Goal: Task Accomplishment & Management: Manage account settings

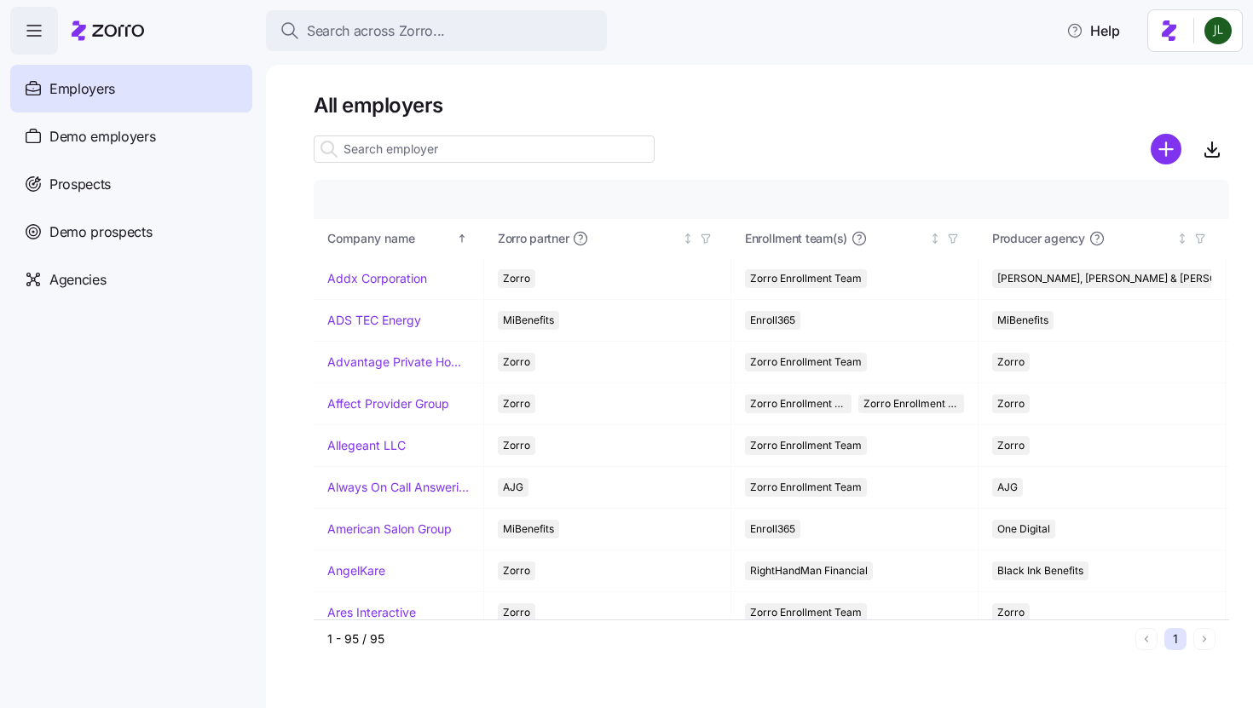
click at [524, 150] on input at bounding box center [484, 149] width 341 height 27
click at [397, 398] on link "Affect Provider Group" at bounding box center [388, 403] width 122 height 17
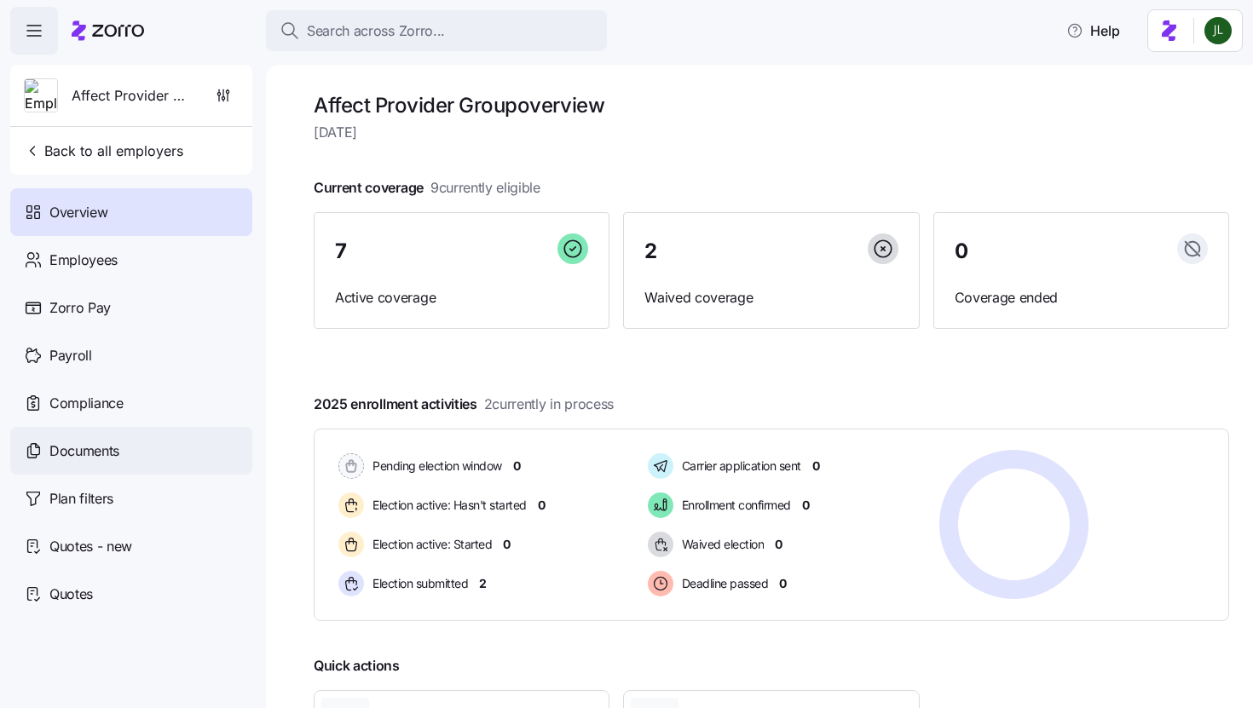
click at [66, 453] on span "Documents" at bounding box center [84, 451] width 70 height 21
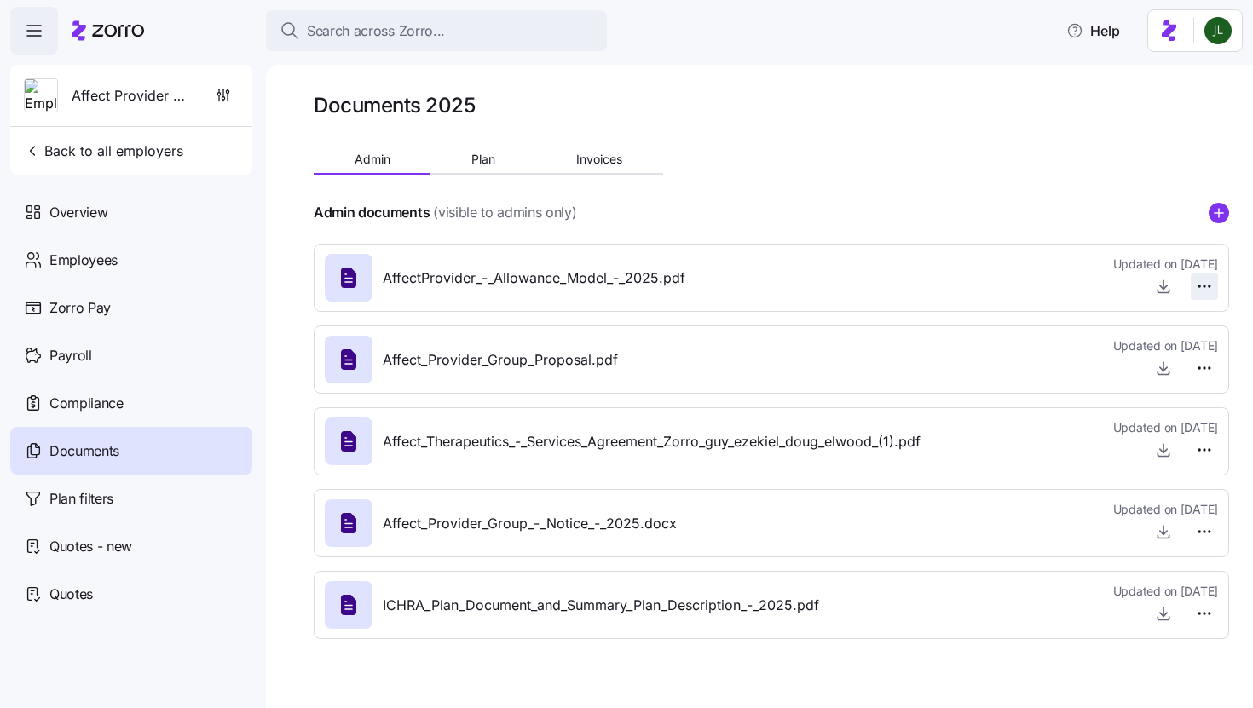
click at [1207, 281] on html "Search across Zorro... Help Affect Provider Group Back to all employers Overvie…" at bounding box center [626, 349] width 1253 height 698
click at [1174, 357] on span "Delete" at bounding box center [1163, 351] width 34 height 17
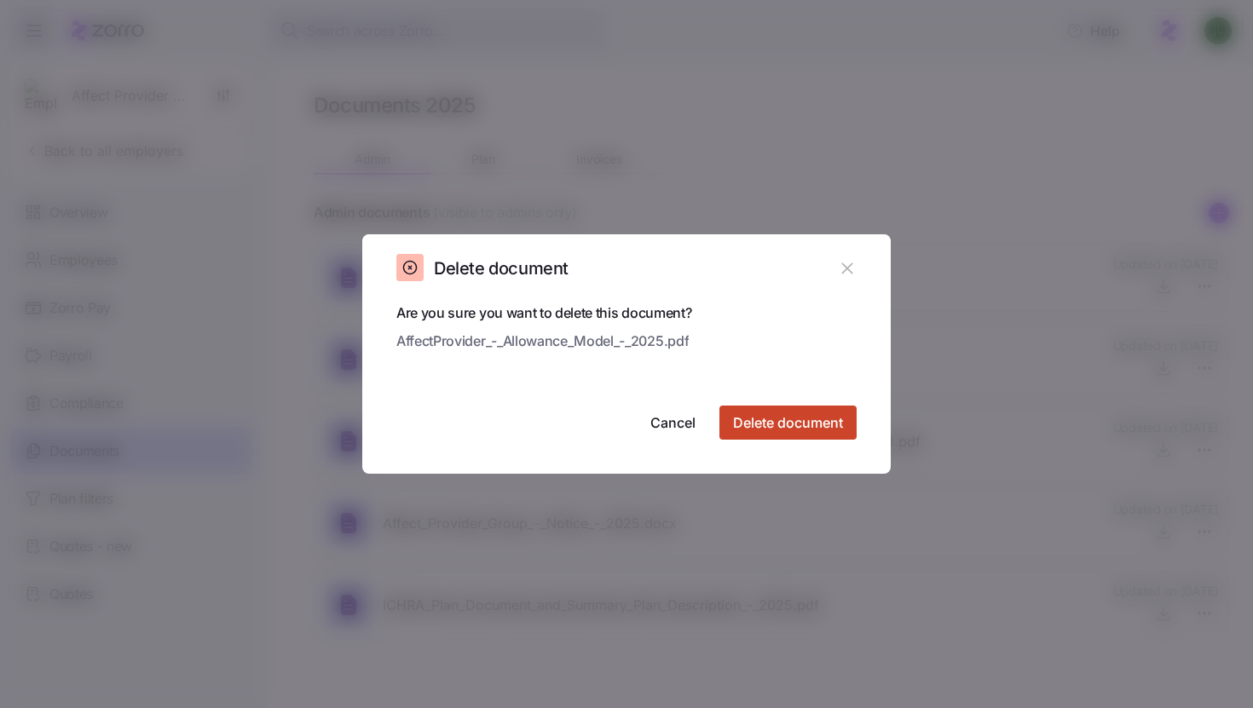
click at [827, 409] on button "Delete document" at bounding box center [787, 423] width 137 height 34
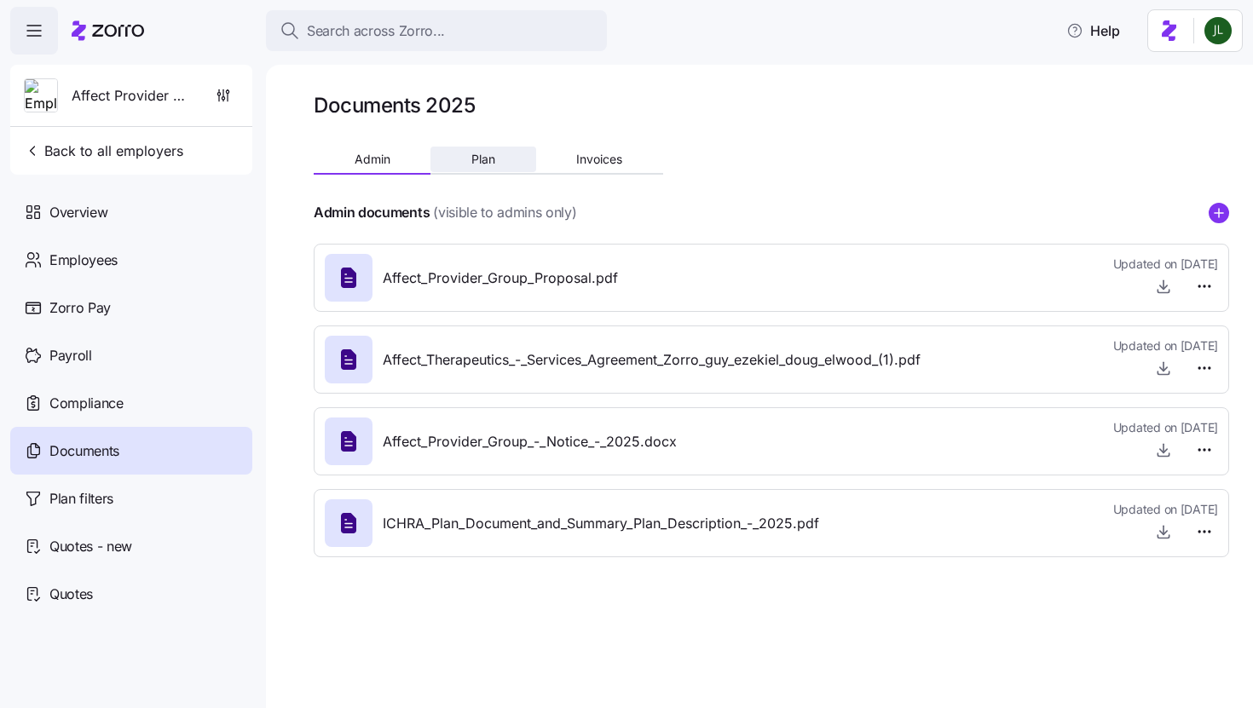
click at [477, 164] on span "Plan" at bounding box center [483, 159] width 24 height 12
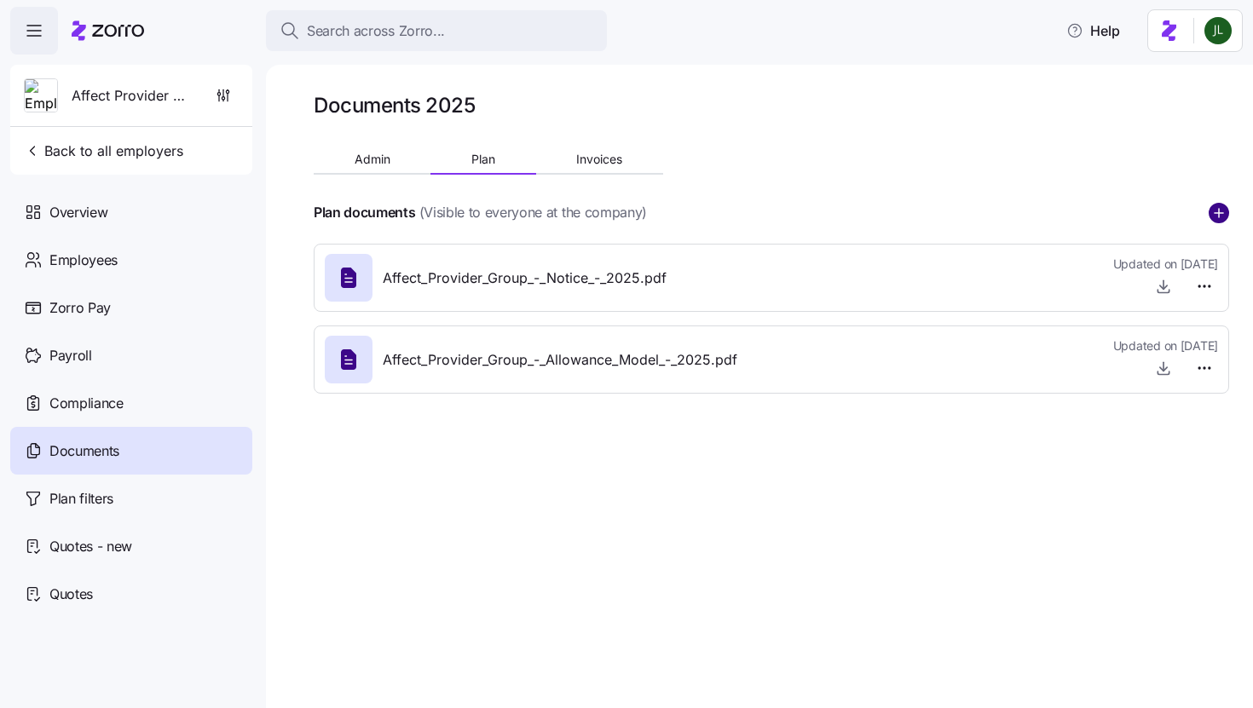
click at [1214, 215] on circle "add icon" at bounding box center [1218, 213] width 19 height 19
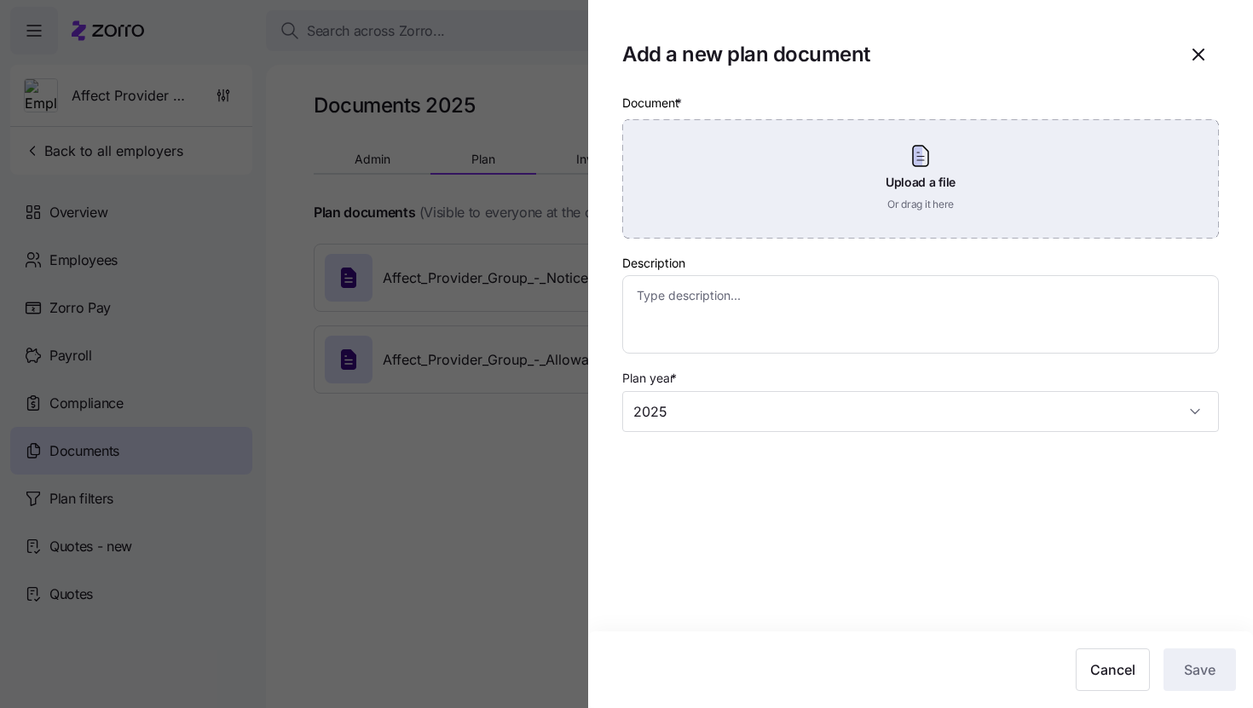
click at [718, 216] on div "Upload a file Or drag it here" at bounding box center [920, 178] width 597 height 119
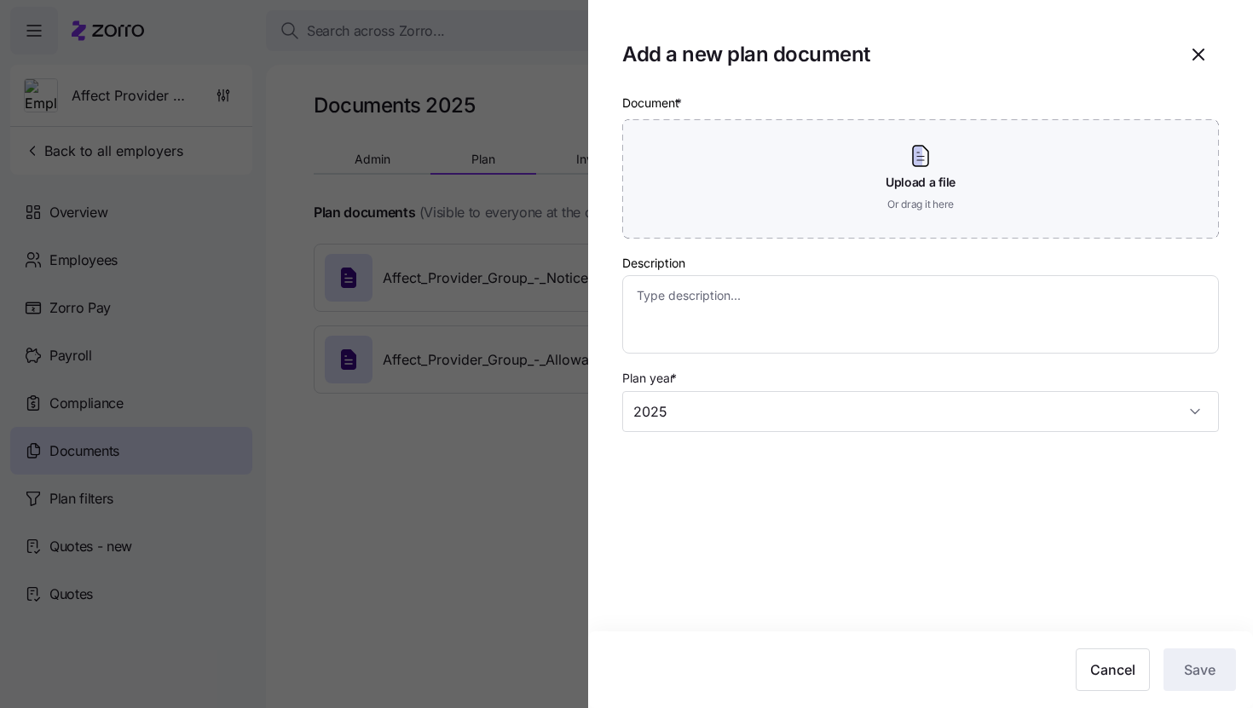
click at [505, 546] on div at bounding box center [626, 354] width 1253 height 708
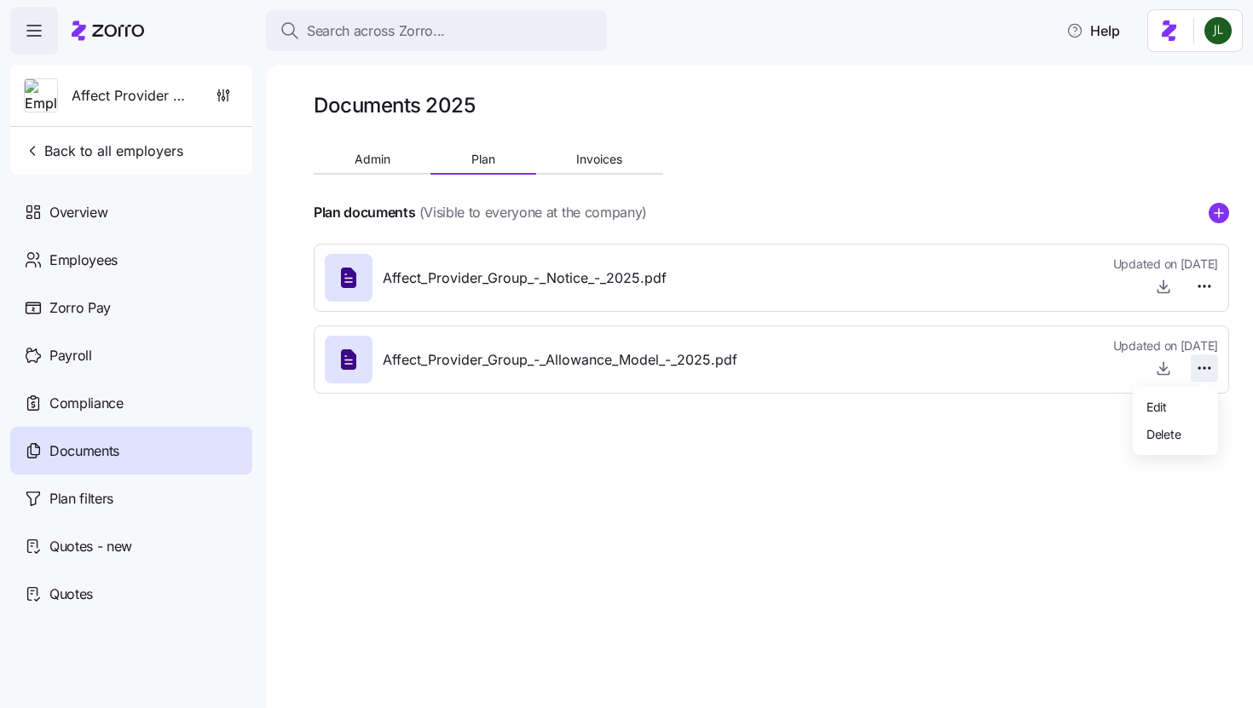
click at [1206, 370] on html "Search across Zorro... Help Affect Provider Group Back to all employers Overvie…" at bounding box center [626, 349] width 1253 height 698
click at [1146, 443] on div "Delete" at bounding box center [1175, 433] width 72 height 27
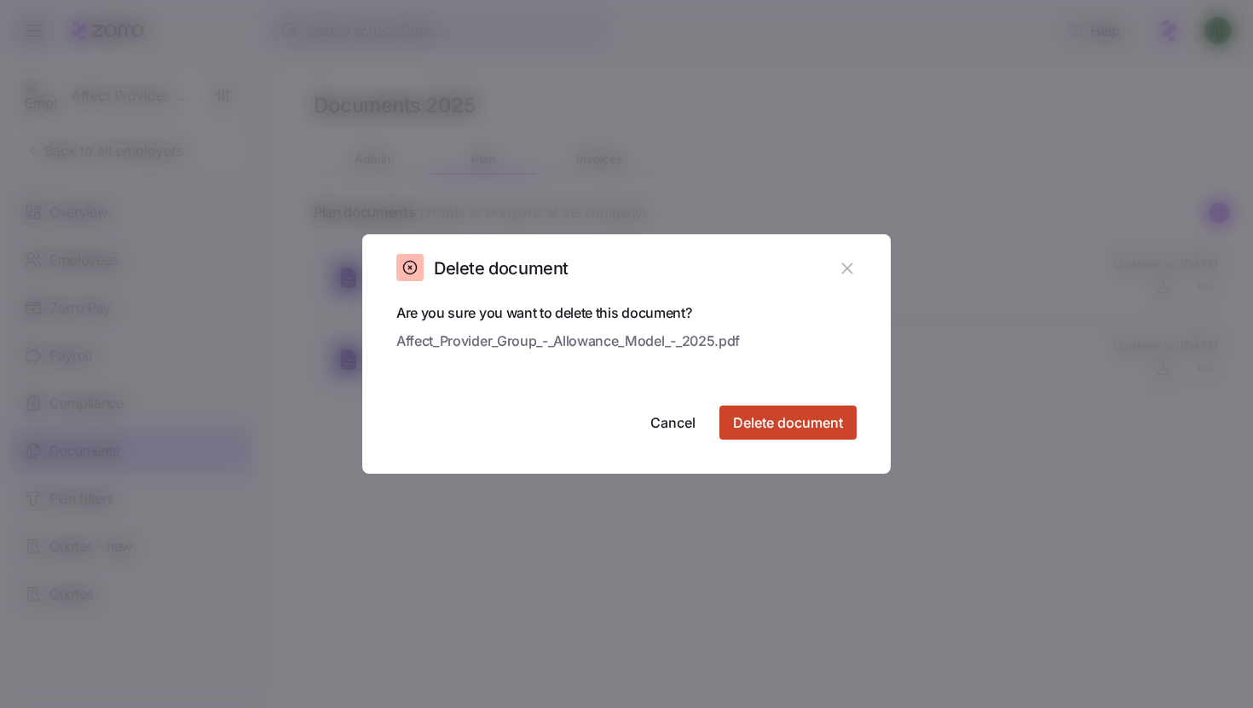
click at [820, 420] on span "Delete document" at bounding box center [788, 422] width 110 height 20
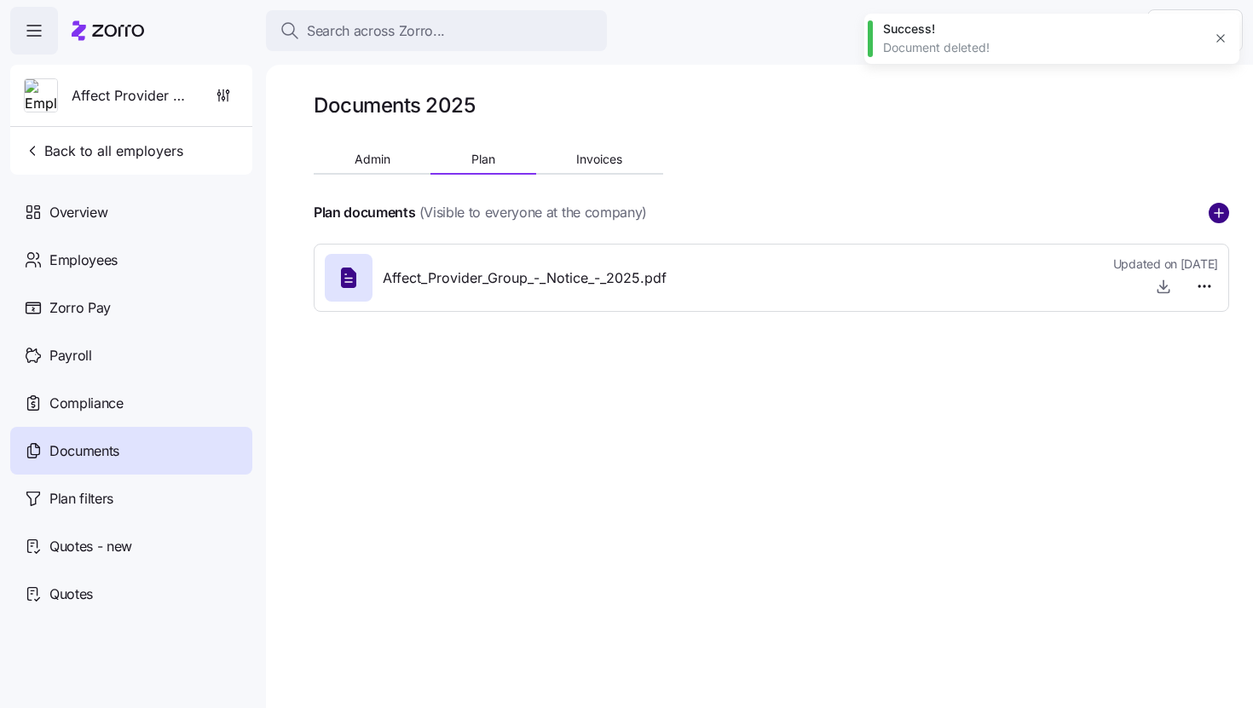
click at [1214, 217] on circle "add icon" at bounding box center [1218, 213] width 19 height 19
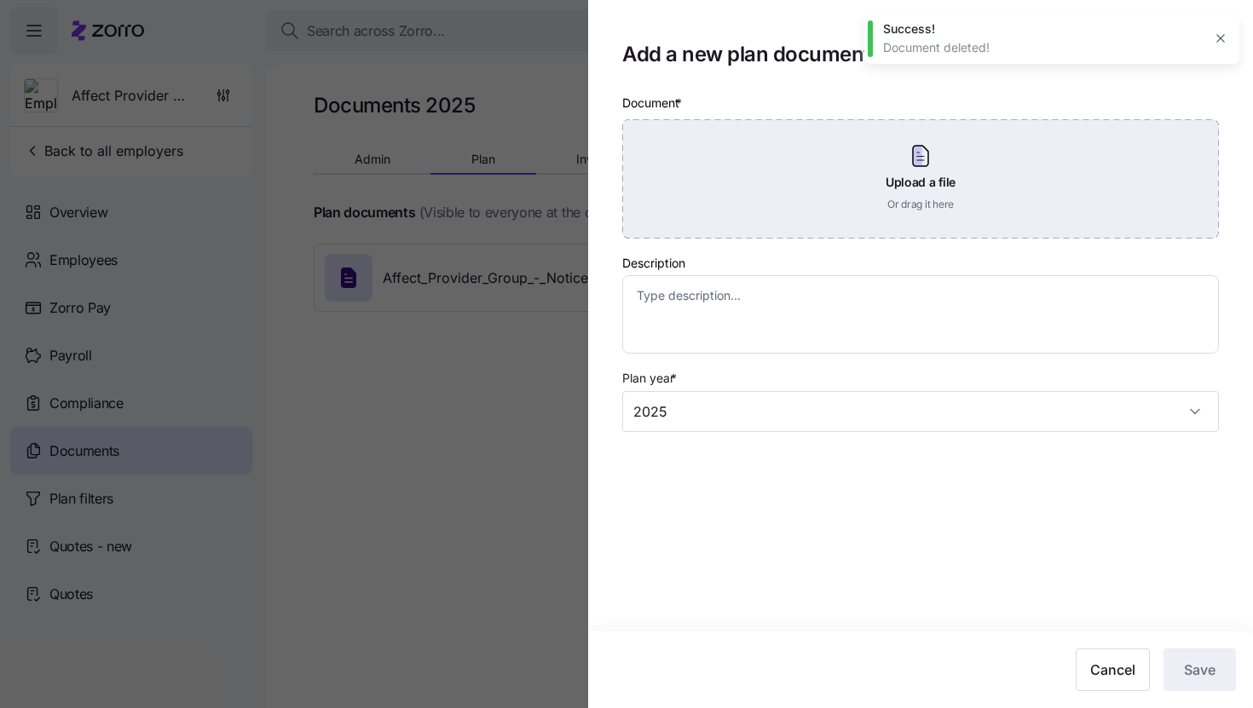
click at [704, 216] on div "Upload a file Or drag it here" at bounding box center [920, 178] width 597 height 119
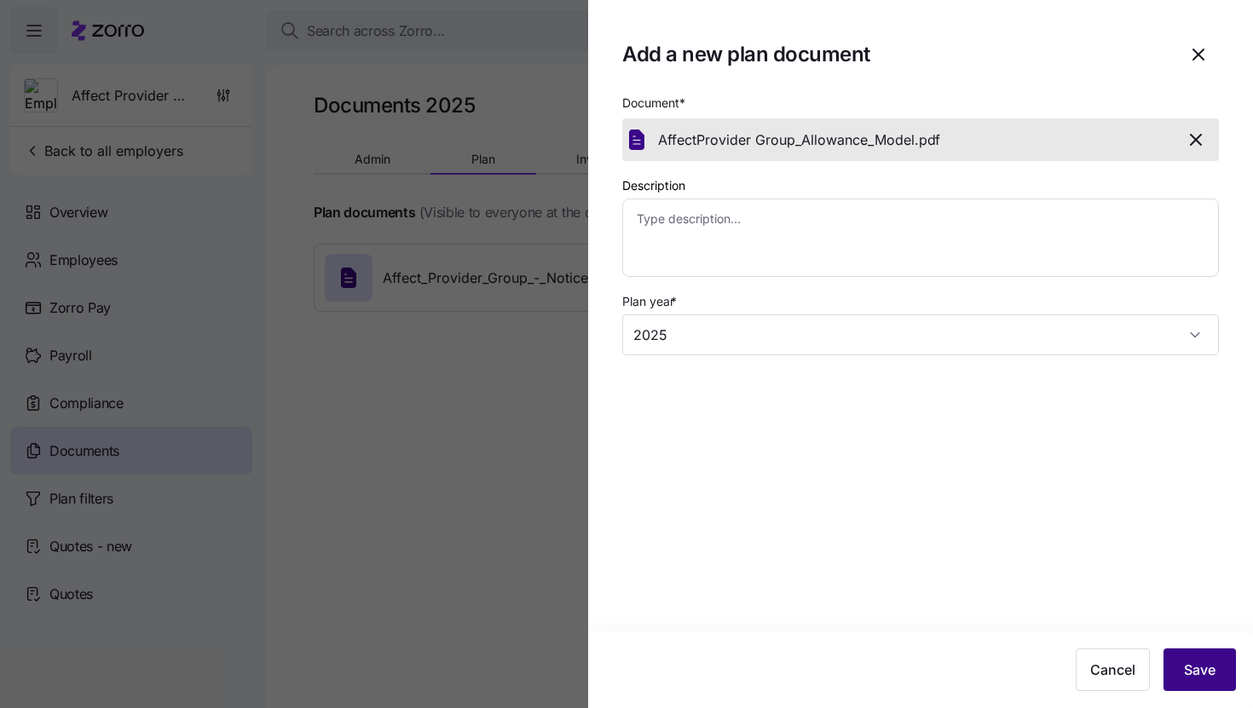
click at [1209, 652] on button "Save" at bounding box center [1199, 670] width 72 height 43
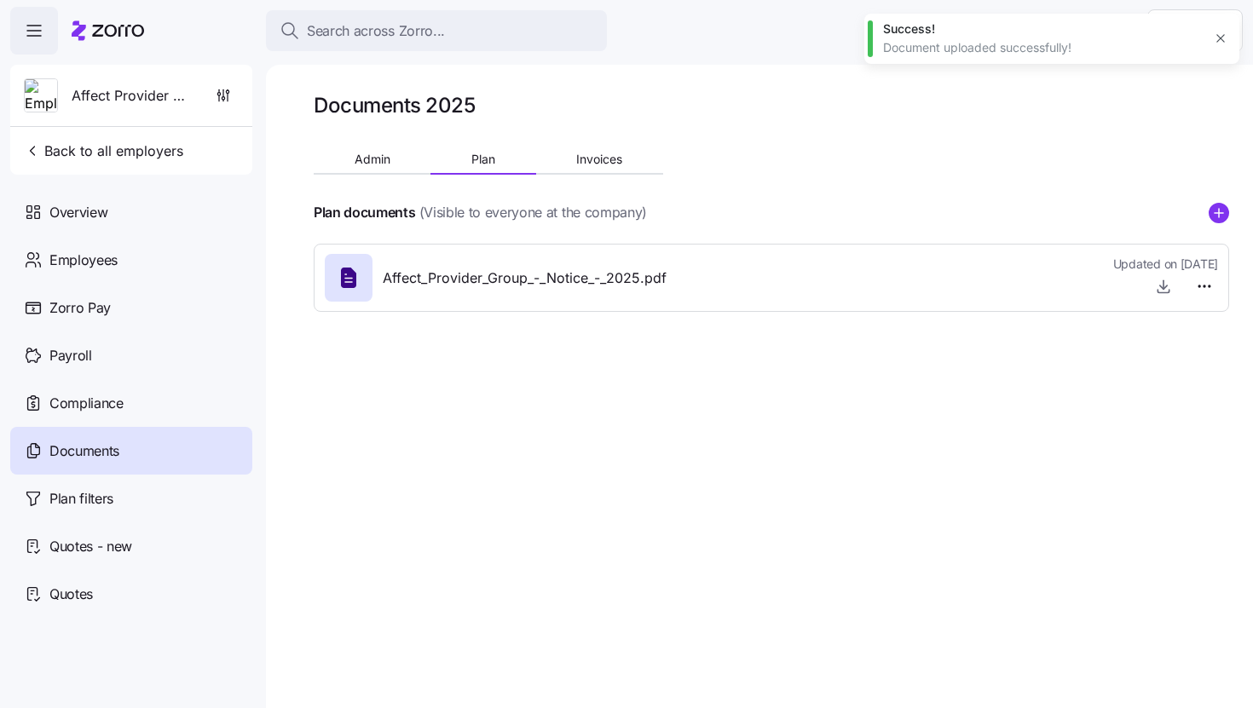
type textarea "x"
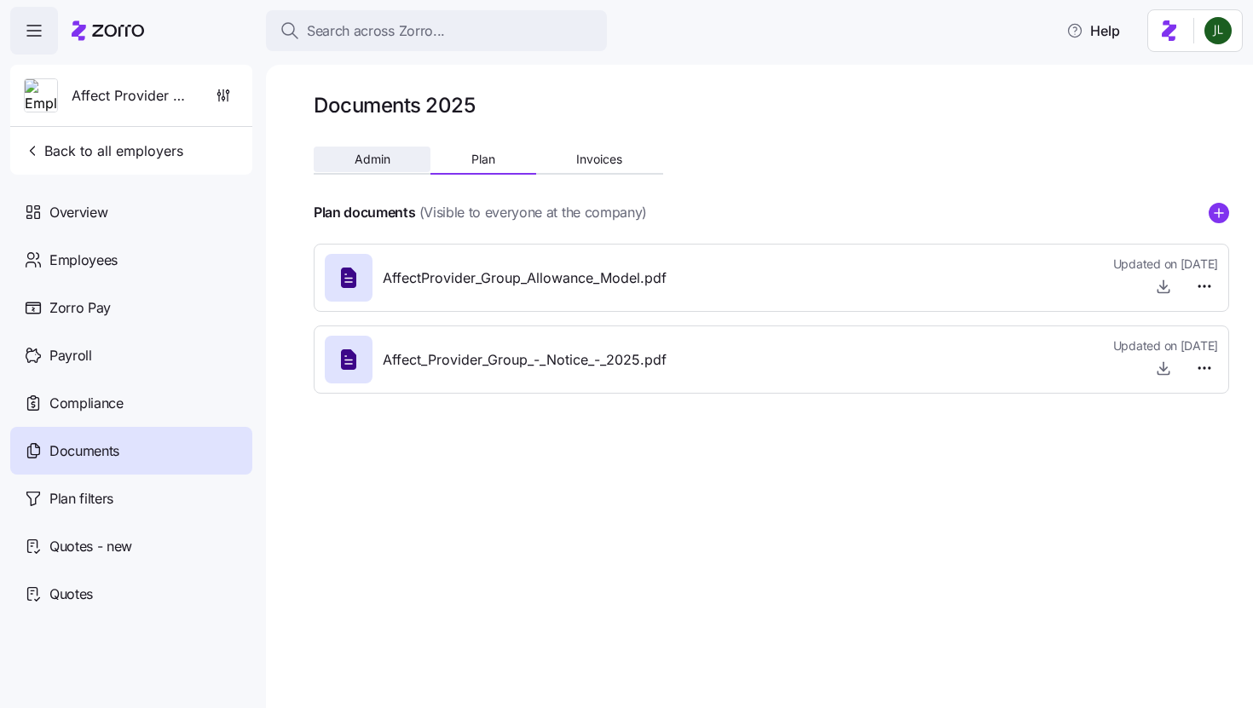
click at [384, 164] on span "Admin" at bounding box center [373, 159] width 36 height 12
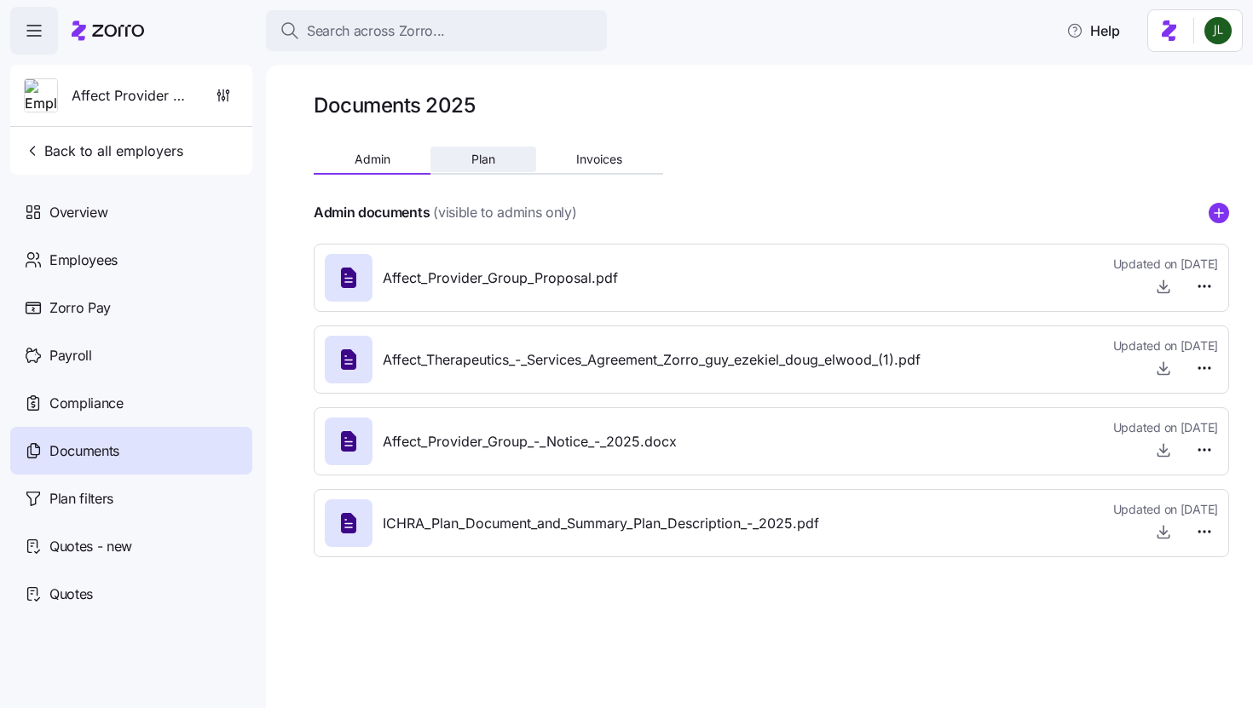
click at [447, 153] on button "Plan" at bounding box center [482, 160] width 105 height 26
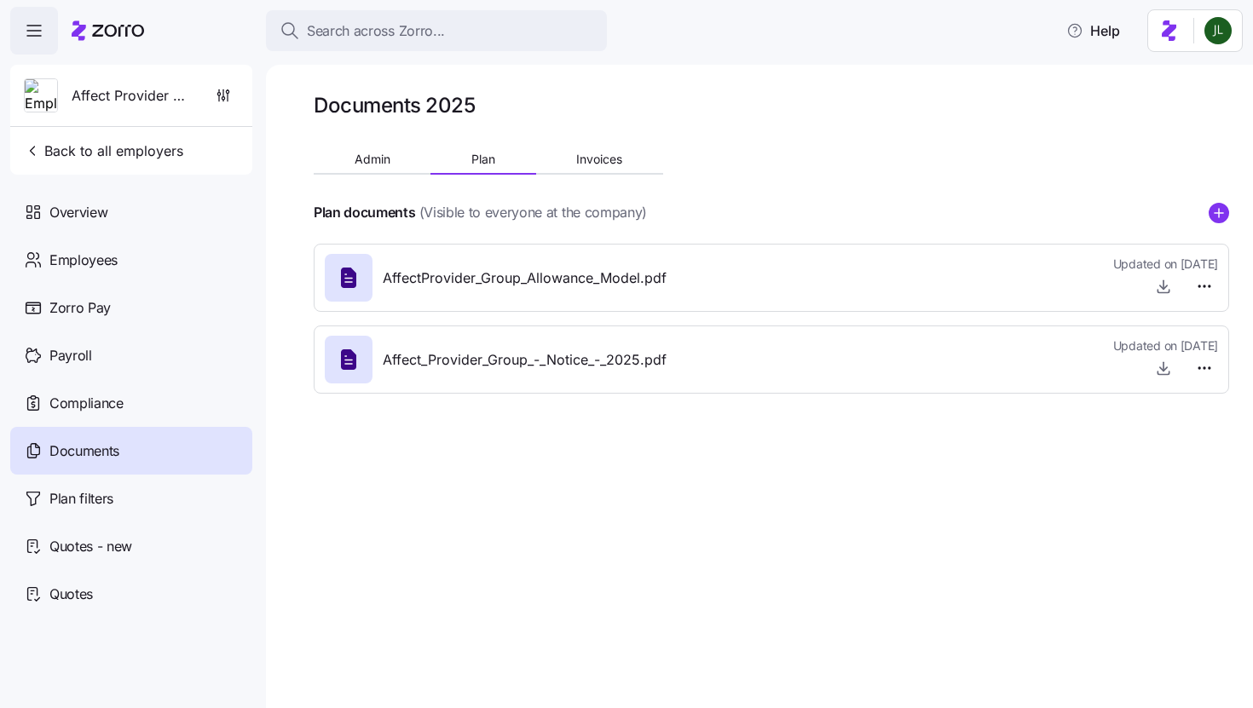
click at [893, 674] on div "Documents 2025 Admin Plan Invoices Plan documents (Visible to everyone at the c…" at bounding box center [759, 386] width 987 height 643
